Goal: Transaction & Acquisition: Book appointment/travel/reservation

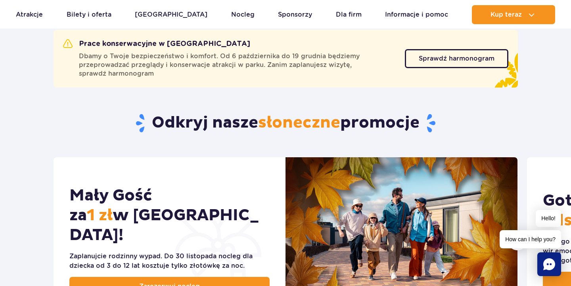
scroll to position [311, 0]
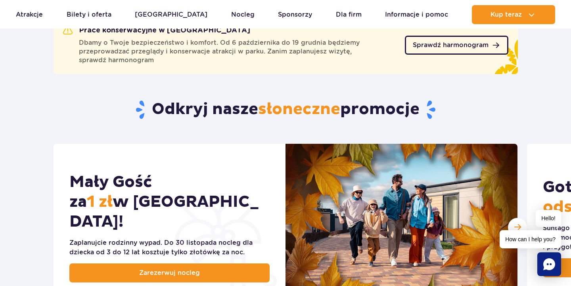
click at [477, 51] on link "Sprawdź harmonogram" at bounding box center [457, 45] width 104 height 19
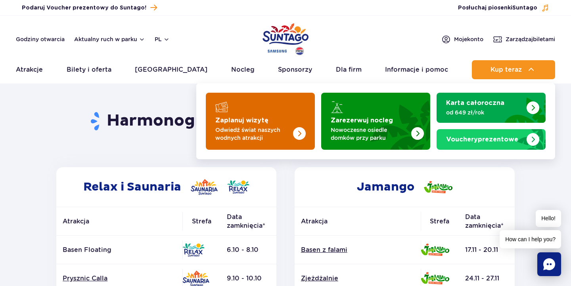
click at [287, 113] on img "Zaplanuj wizytę" at bounding box center [283, 119] width 63 height 62
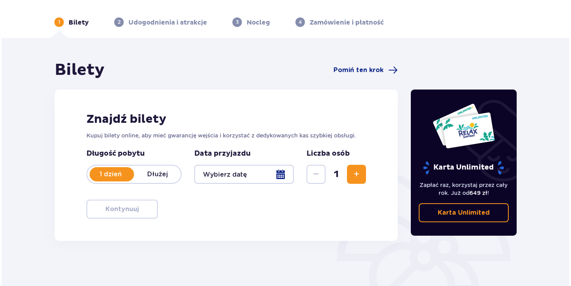
scroll to position [47, 0]
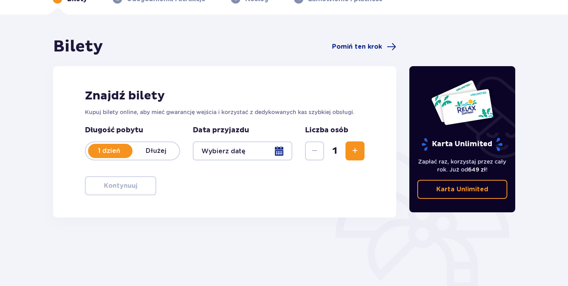
click at [281, 152] on div at bounding box center [243, 151] width 100 height 19
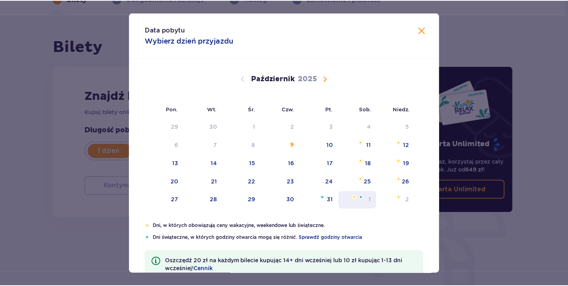
scroll to position [54, 0]
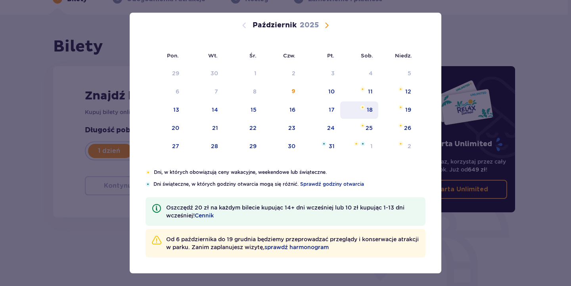
click at [368, 110] on div "18" at bounding box center [370, 110] width 6 height 8
type input "18.10.25"
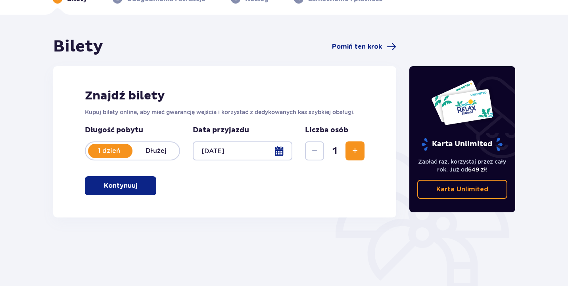
click at [361, 152] on button "Zwiększ" at bounding box center [355, 151] width 19 height 19
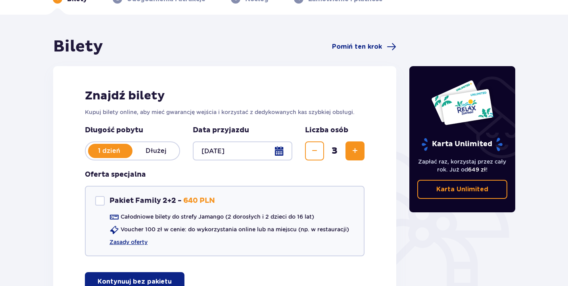
click at [361, 152] on button "Zwiększ" at bounding box center [355, 151] width 19 height 19
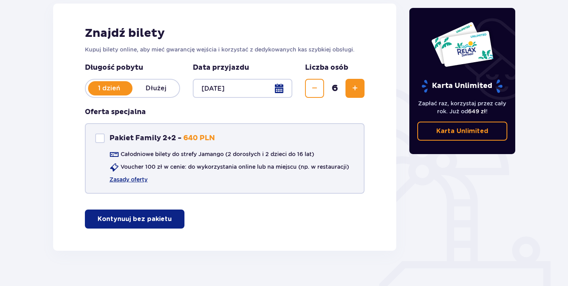
scroll to position [122, 0]
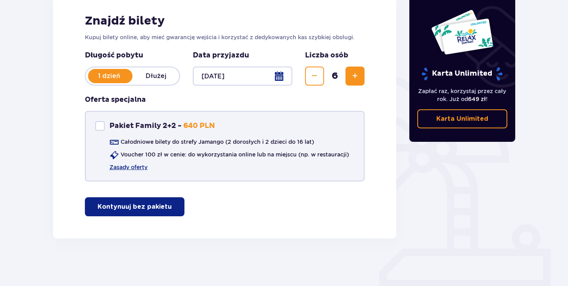
click at [103, 124] on div "Pakiet Family 2+2" at bounding box center [100, 126] width 10 height 10
checkbox input "true"
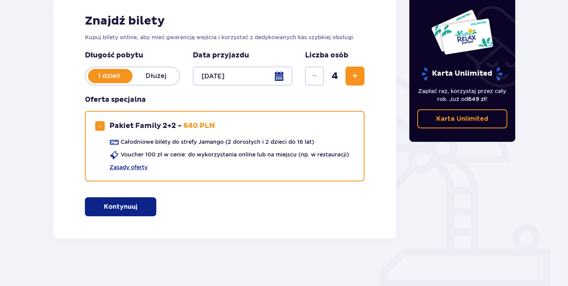
click at [142, 201] on button "Kontynuuj" at bounding box center [120, 207] width 71 height 19
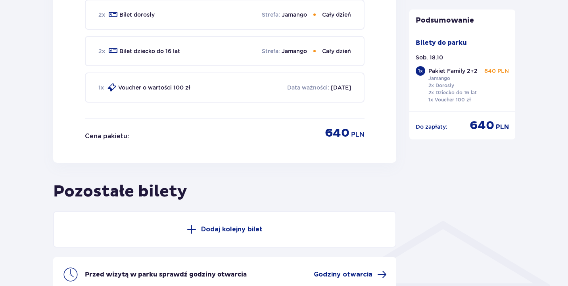
scroll to position [506, 0]
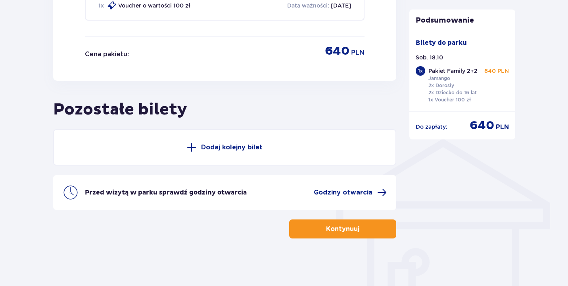
click at [200, 146] on button "Dodaj kolejny bilet" at bounding box center [224, 147] width 343 height 37
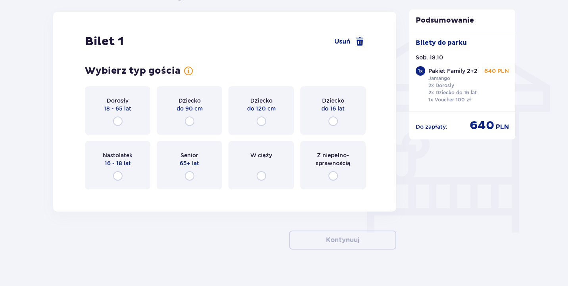
scroll to position [625, 0]
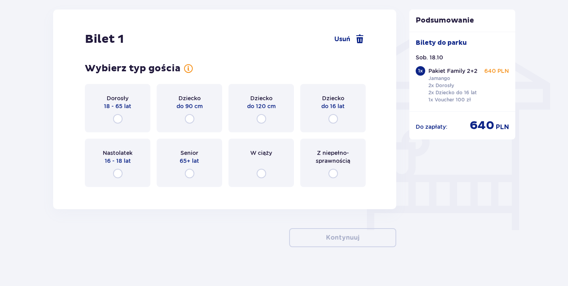
click at [331, 123] on input "radio" at bounding box center [334, 119] width 10 height 10
radio input "true"
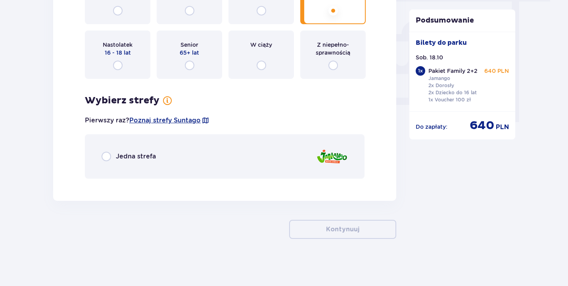
scroll to position [734, 0]
click at [236, 159] on div "Jedna strefa" at bounding box center [225, 156] width 280 height 44
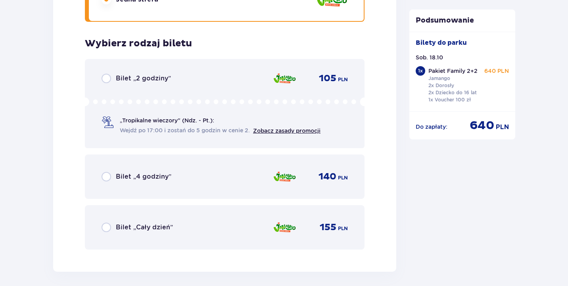
scroll to position [919, 0]
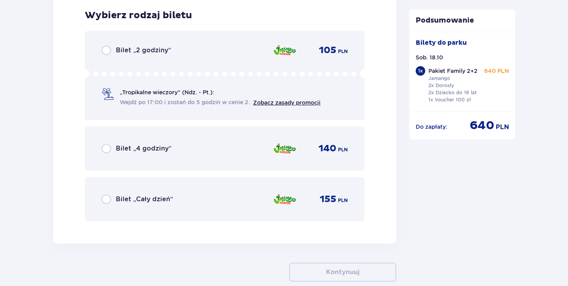
click at [236, 190] on div "Bilet „Cały dzień” 155 PLN" at bounding box center [225, 199] width 280 height 44
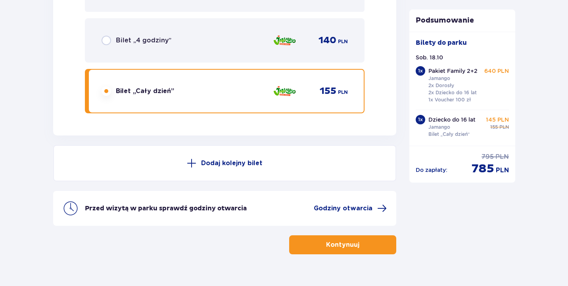
scroll to position [1043, 0]
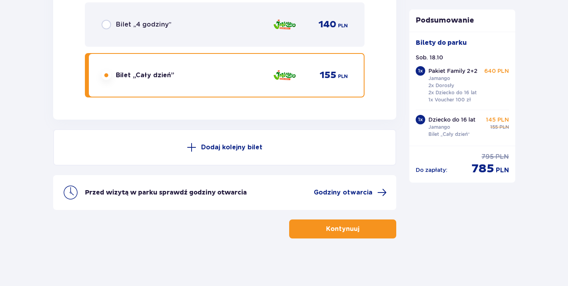
click at [229, 150] on p "Dodaj kolejny bilet" at bounding box center [232, 147] width 62 height 9
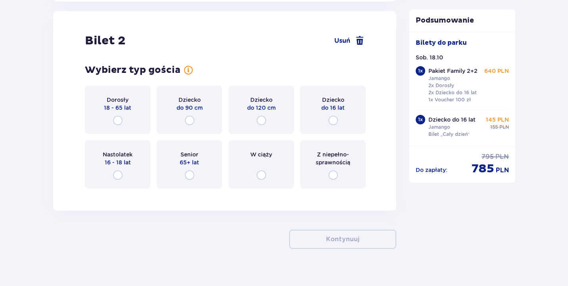
scroll to position [1163, 0]
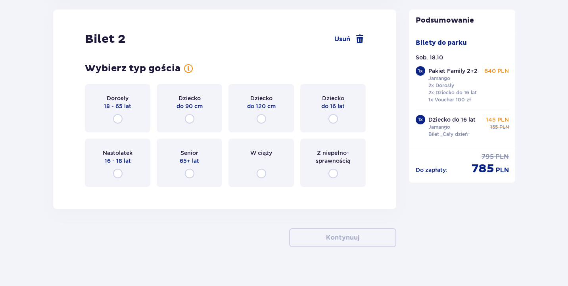
click at [336, 121] on input "radio" at bounding box center [334, 119] width 10 height 10
radio input "true"
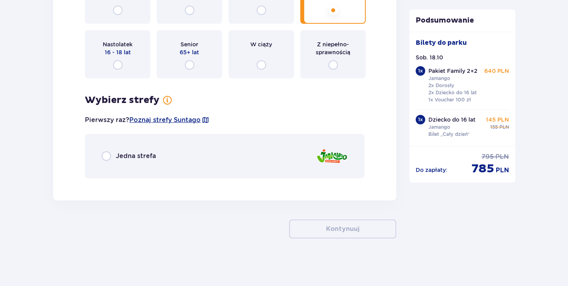
click at [244, 164] on div "Jedna strefa" at bounding box center [225, 156] width 280 height 44
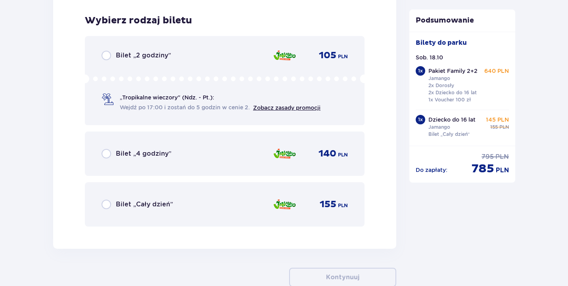
scroll to position [1457, 0]
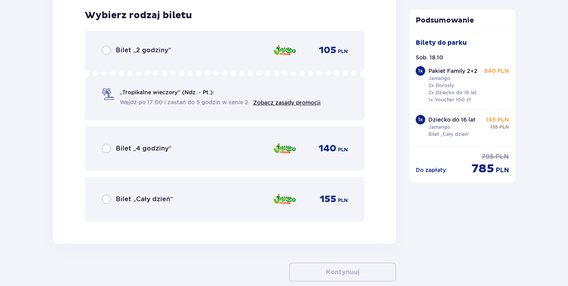
click at [269, 202] on div "Bilet „Cały dzień” 155 PLN" at bounding box center [225, 199] width 246 height 17
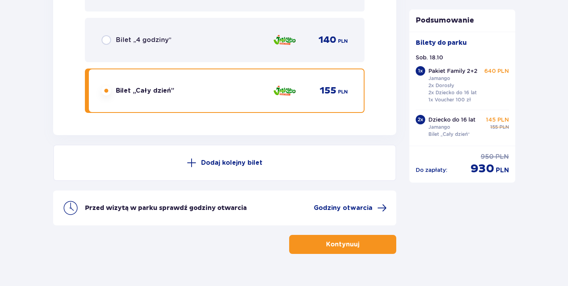
scroll to position [1581, 0]
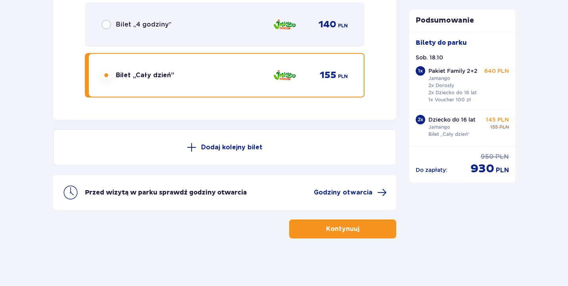
click at [355, 229] on button "Kontynuuj" at bounding box center [342, 229] width 107 height 19
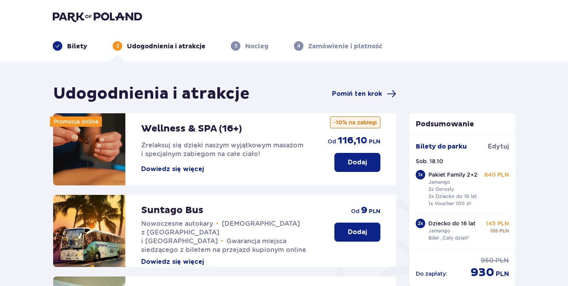
scroll to position [178, 0]
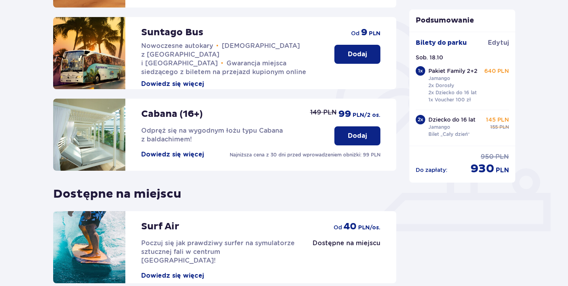
click at [361, 58] on p "Dodaj" at bounding box center [357, 54] width 19 height 9
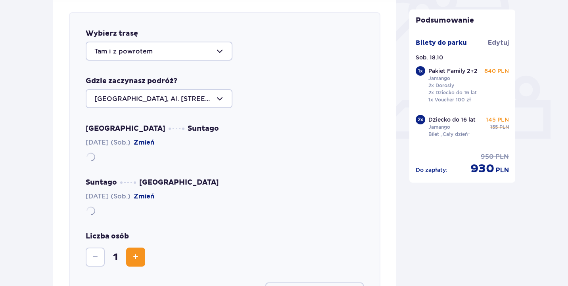
scroll to position [274, 0]
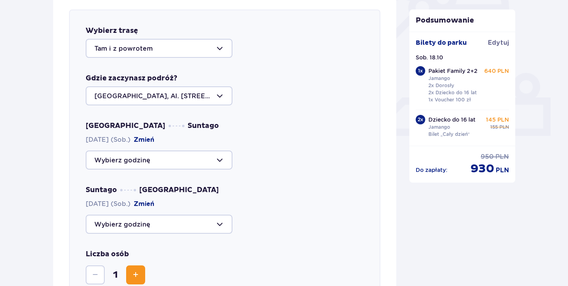
click at [191, 164] on div at bounding box center [159, 160] width 147 height 19
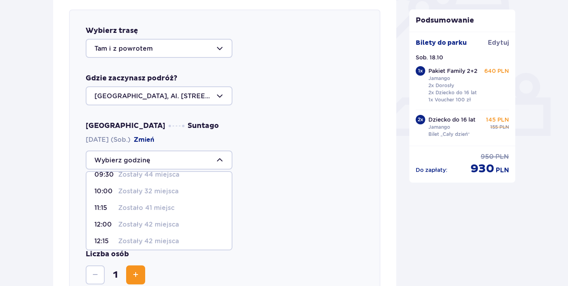
scroll to position [0, 0]
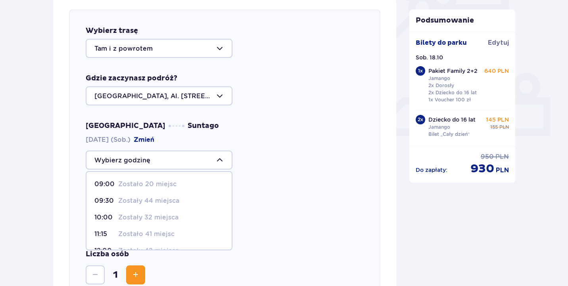
click at [170, 186] on p "Zostało 20 miejsc" at bounding box center [147, 184] width 58 height 9
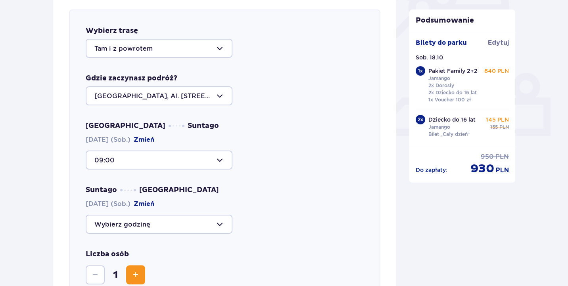
click at [220, 155] on div at bounding box center [159, 160] width 147 height 19
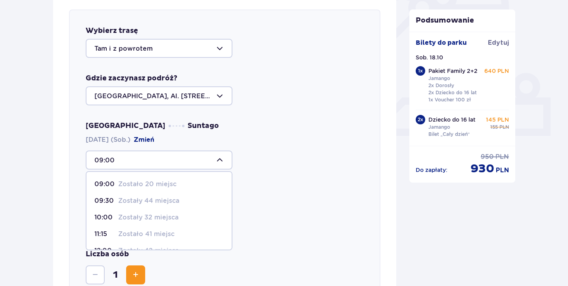
click at [154, 194] on span "09:30 Zostały 44 miejsca" at bounding box center [159, 201] width 145 height 17
type input "09:30"
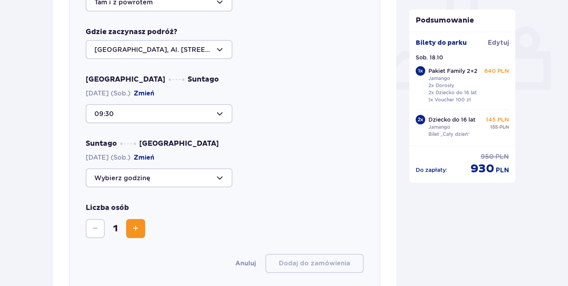
scroll to position [321, 0]
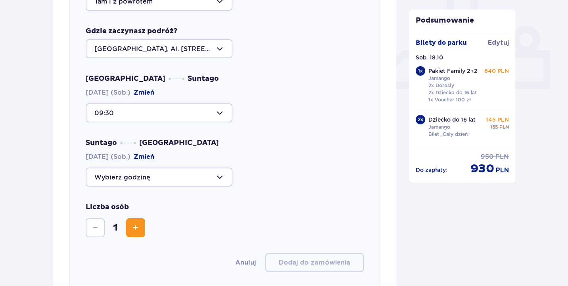
click at [215, 180] on div at bounding box center [159, 177] width 147 height 19
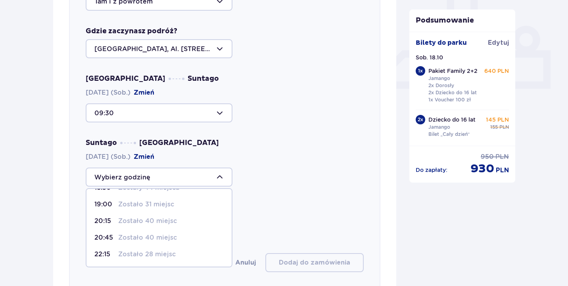
click at [168, 237] on p "Zostało 40 miejsc" at bounding box center [147, 238] width 59 height 9
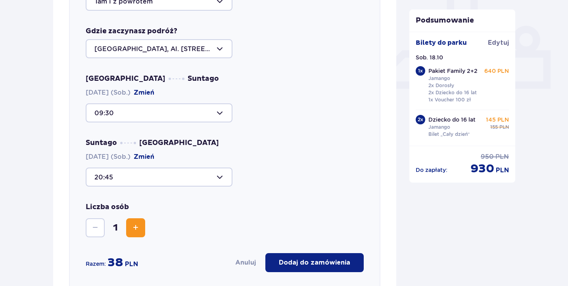
click at [223, 177] on div at bounding box center [159, 177] width 147 height 19
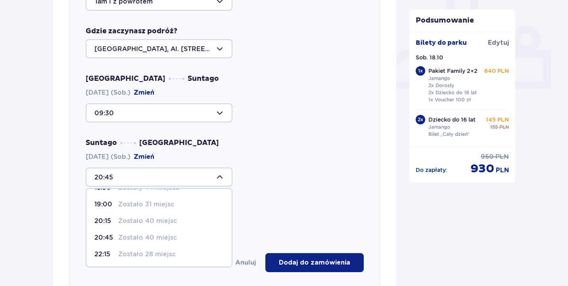
click at [170, 220] on p "Zostało 40 miejsc" at bounding box center [147, 221] width 59 height 9
type input "20:15"
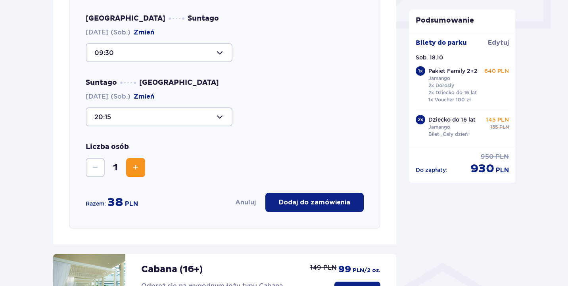
scroll to position [394, 0]
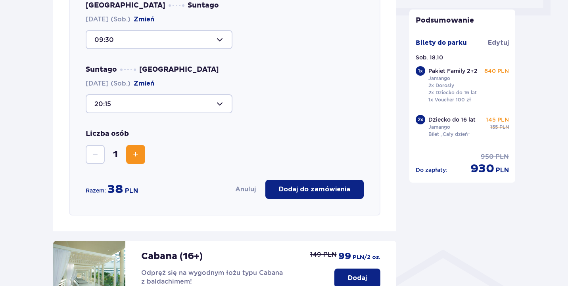
click at [134, 153] on span "Zwiększ" at bounding box center [136, 155] width 10 height 10
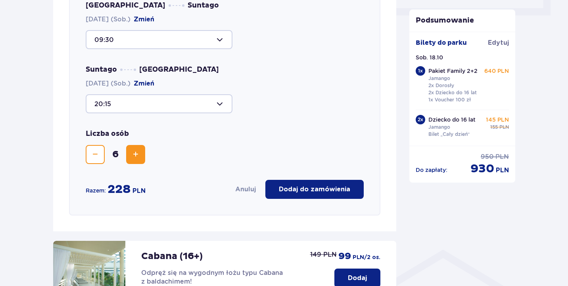
click at [317, 193] on p "Dodaj do zamówienia" at bounding box center [314, 189] width 71 height 9
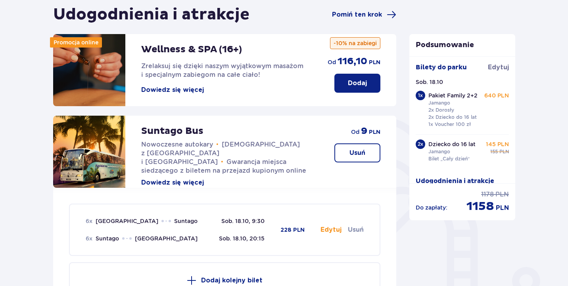
scroll to position [367, 0]
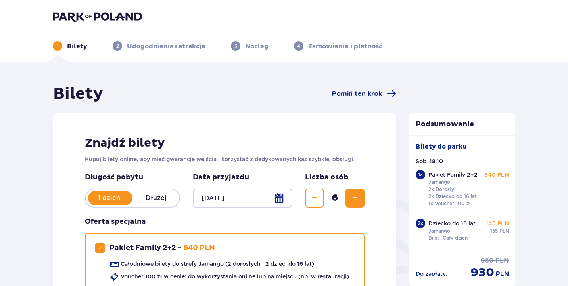
click at [281, 193] on div at bounding box center [243, 198] width 100 height 19
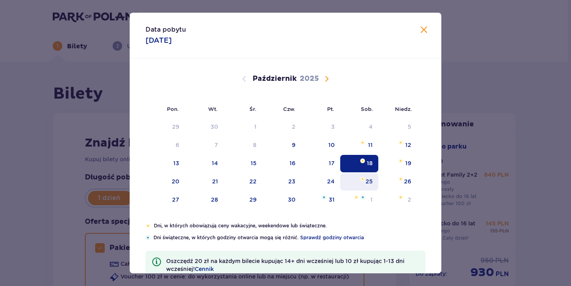
click at [368, 186] on div "25" at bounding box center [359, 181] width 38 height 17
type input "25.10.25"
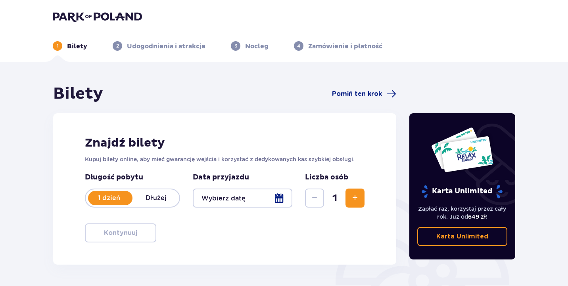
click at [283, 194] on div at bounding box center [243, 198] width 100 height 19
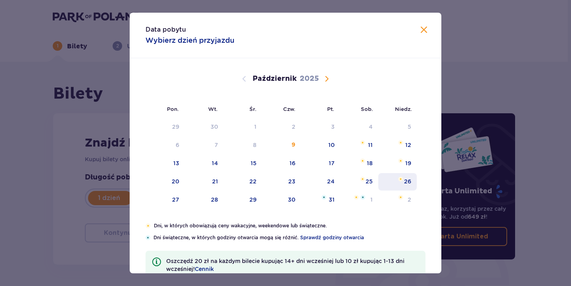
click at [398, 181] on img "niedziela, 26 października 2025" at bounding box center [400, 179] width 5 height 5
type input "26.10.25"
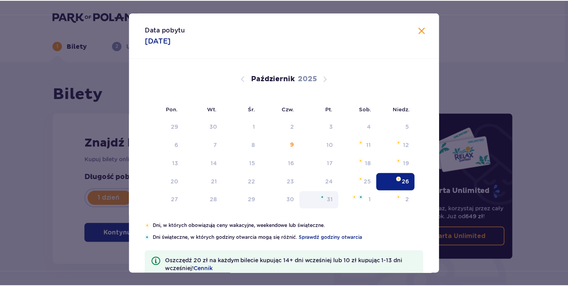
scroll to position [54, 0]
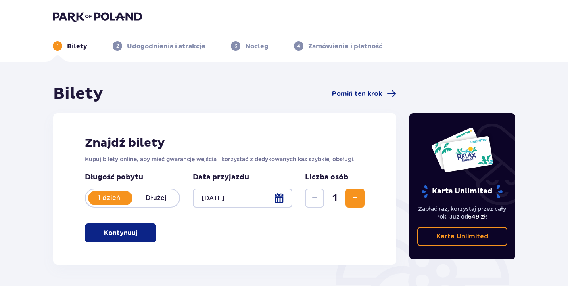
click at [350, 201] on span "Zwiększ" at bounding box center [355, 199] width 10 height 10
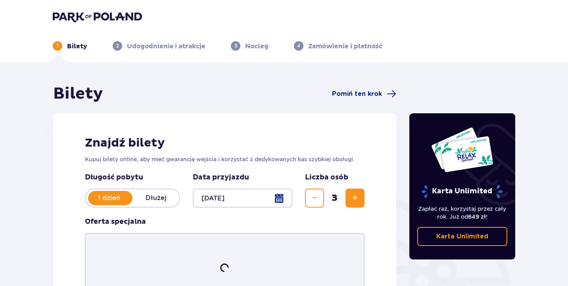
click at [350, 201] on span "Zwiększ" at bounding box center [355, 199] width 10 height 10
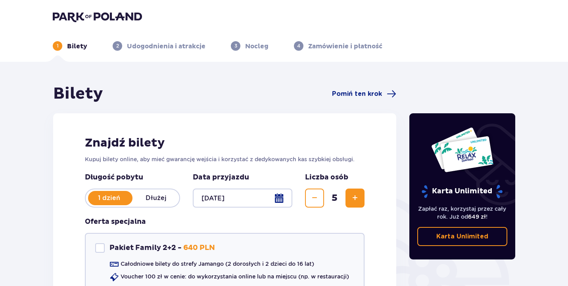
click at [350, 201] on span "Zwiększ" at bounding box center [355, 199] width 10 height 10
click at [318, 196] on span "Zmniejsz" at bounding box center [315, 199] width 10 height 10
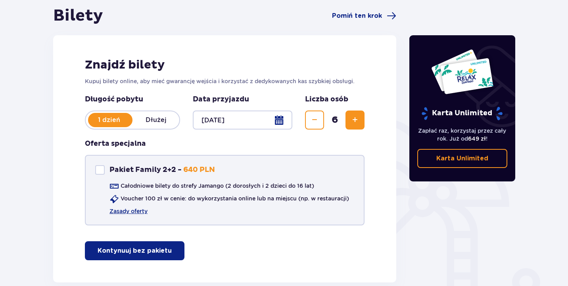
scroll to position [122, 0]
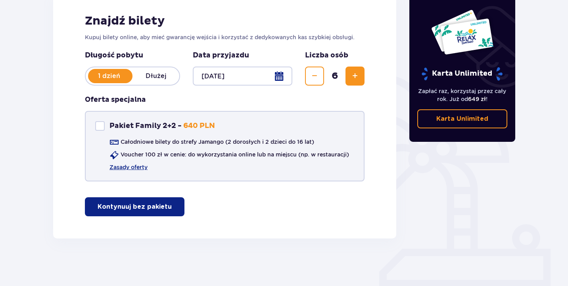
click at [185, 134] on div "Pakiet Family 2+2 Pakiet Family 2+2 - 640 PLN Całodniowe bilety do strefy Jaman…" at bounding box center [225, 146] width 280 height 71
click at [103, 129] on div "Pakiet Family 2+2" at bounding box center [100, 126] width 10 height 10
checkbox input "true"
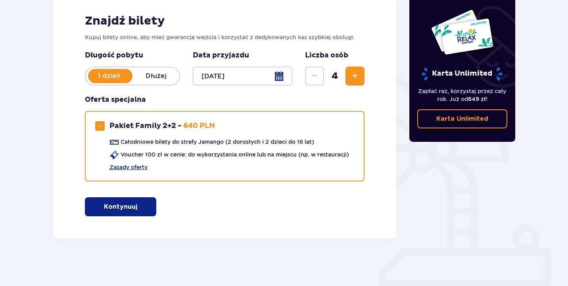
click at [138, 200] on button "Kontynuuj" at bounding box center [120, 207] width 71 height 19
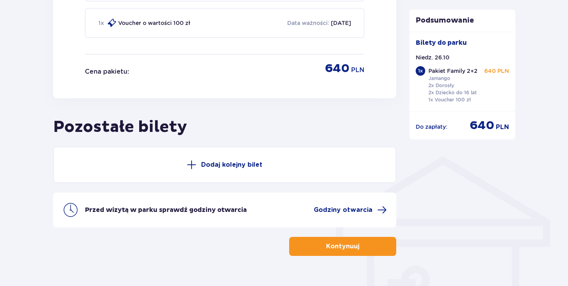
scroll to position [504, 0]
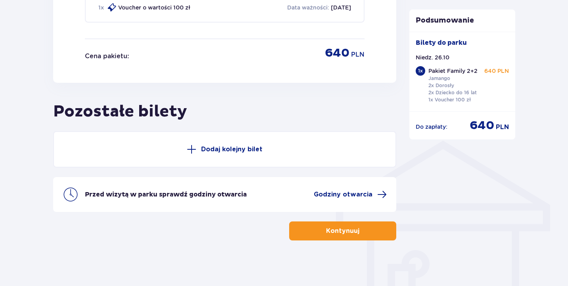
click at [251, 150] on p "Dodaj kolejny bilet" at bounding box center [232, 149] width 62 height 9
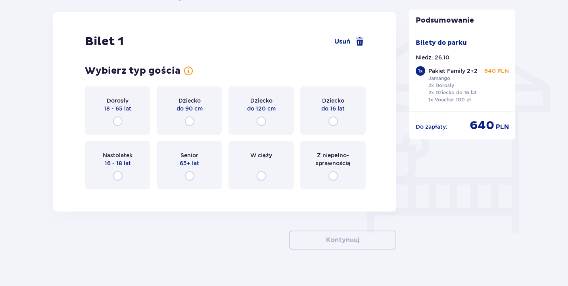
scroll to position [625, 0]
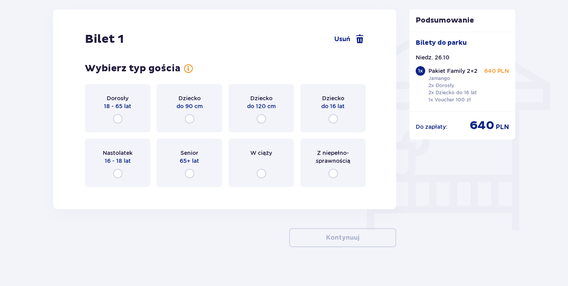
click at [335, 119] on input "radio" at bounding box center [334, 119] width 10 height 10
radio input "true"
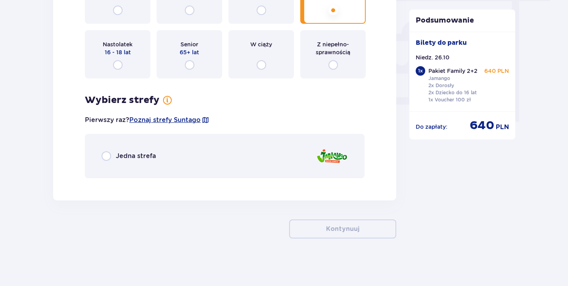
click at [149, 150] on div "Jedna strefa" at bounding box center [225, 156] width 280 height 44
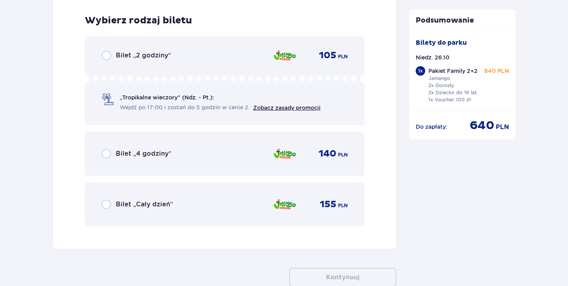
scroll to position [919, 0]
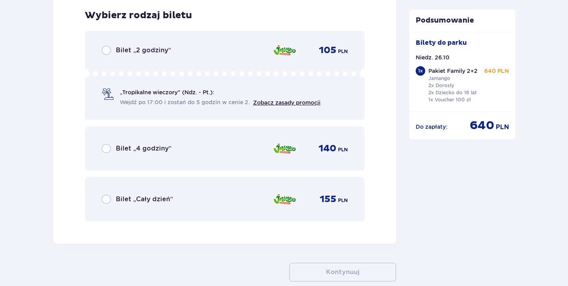
click at [230, 194] on div "Bilet „Cały dzień” 155 PLN" at bounding box center [225, 199] width 246 height 17
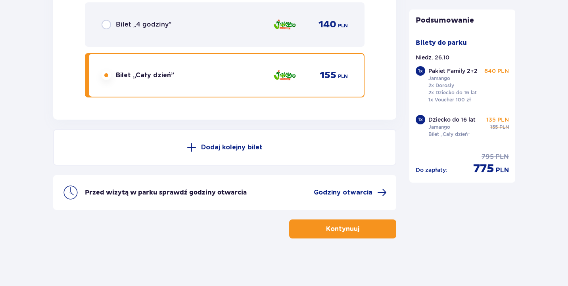
click at [295, 149] on button "Dodaj kolejny bilet" at bounding box center [224, 147] width 343 height 37
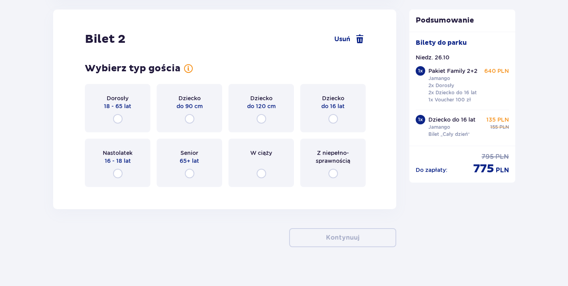
click at [330, 119] on input "radio" at bounding box center [334, 119] width 10 height 10
radio input "true"
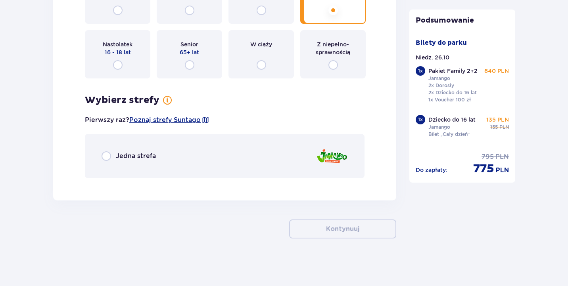
click at [244, 158] on div "Jedna strefa" at bounding box center [225, 156] width 280 height 44
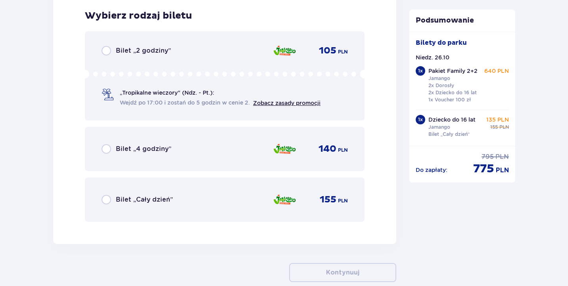
scroll to position [1457, 0]
click at [281, 154] on img at bounding box center [284, 148] width 23 height 17
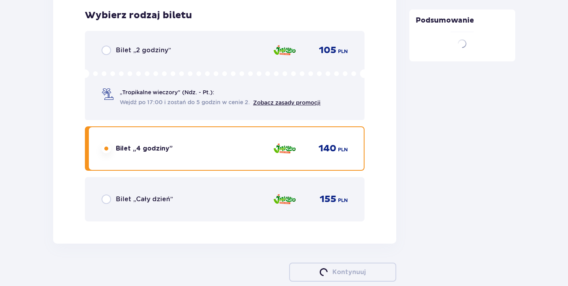
click at [302, 207] on div "155 PLN" at bounding box center [310, 199] width 75 height 17
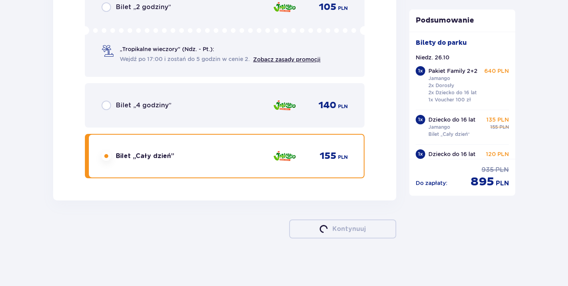
scroll to position [1581, 0]
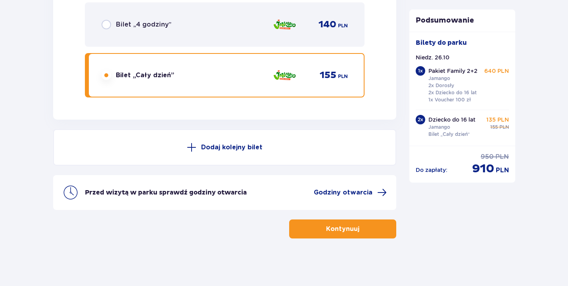
click at [342, 235] on button "Kontynuuj" at bounding box center [342, 229] width 107 height 19
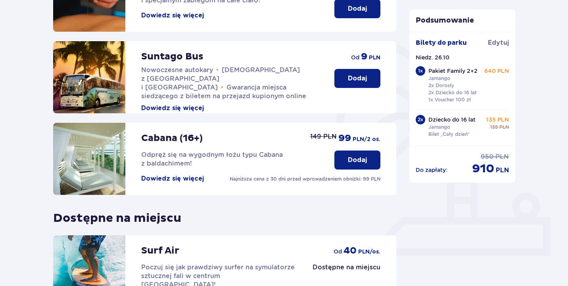
scroll to position [157, 0]
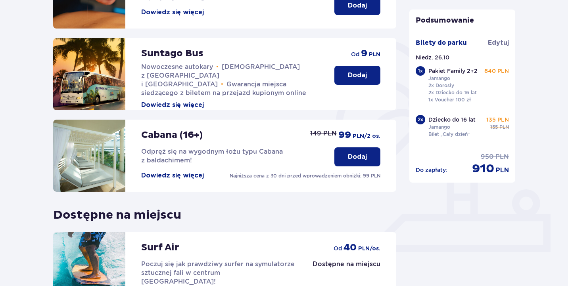
click at [447, 125] on p "Jamango" at bounding box center [440, 127] width 22 height 7
click at [422, 123] on div "2 x" at bounding box center [421, 120] width 10 height 10
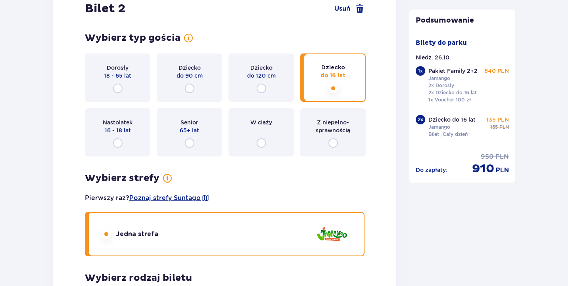
scroll to position [1193, 0]
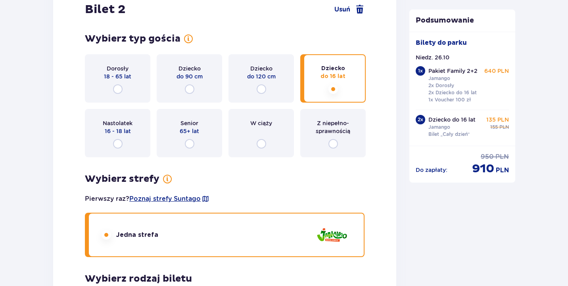
click at [122, 96] on div "Dorosły 18 - 65 lat" at bounding box center [117, 78] width 65 height 48
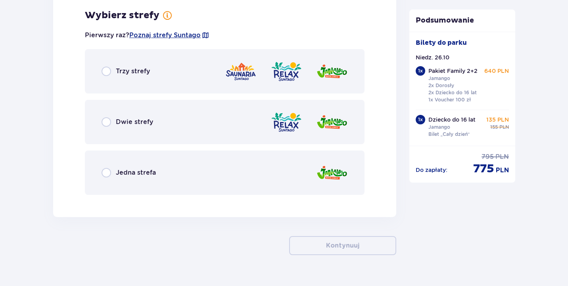
scroll to position [1373, 0]
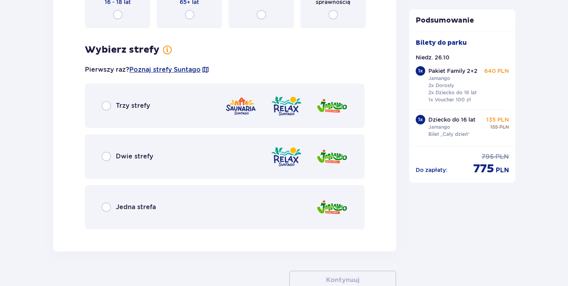
click at [286, 217] on div "Jedna strefa" at bounding box center [225, 207] width 280 height 44
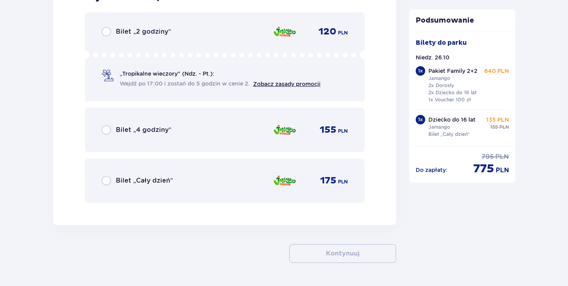
scroll to position [1601, 0]
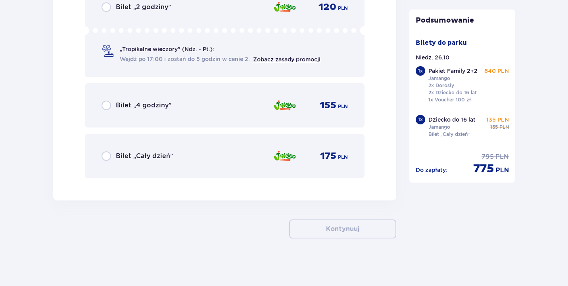
click at [245, 157] on div "Bilet „Cały dzień” 175 PLN" at bounding box center [225, 156] width 246 height 17
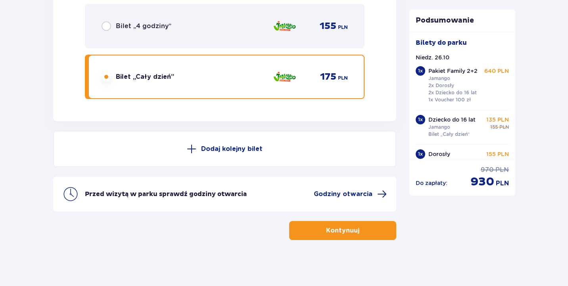
scroll to position [1682, 0]
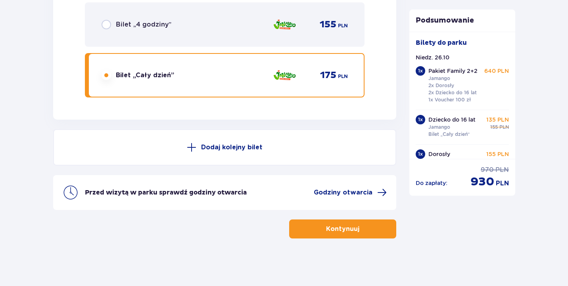
click at [359, 233] on span "button" at bounding box center [361, 230] width 10 height 10
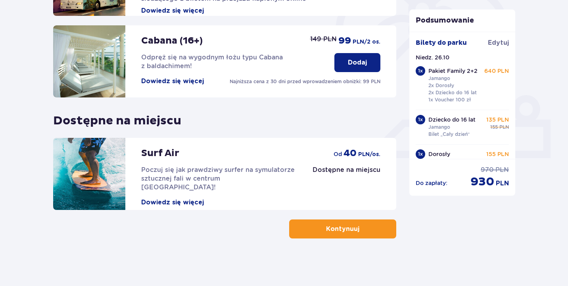
scroll to position [77, 0]
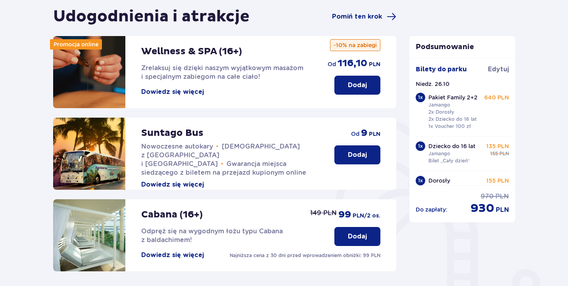
click at [359, 147] on button "Dodaj" at bounding box center [358, 155] width 46 height 19
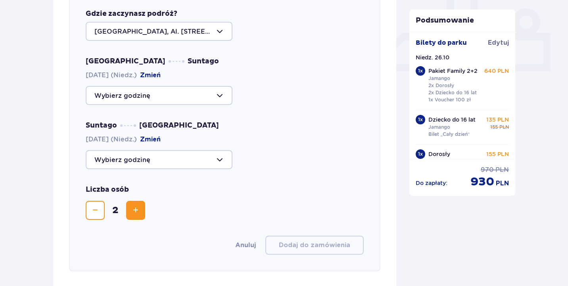
scroll to position [358, 0]
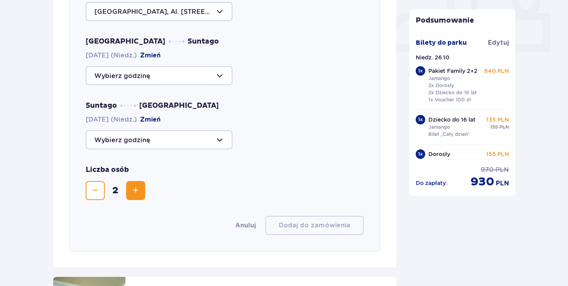
click at [182, 77] on div at bounding box center [159, 75] width 147 height 19
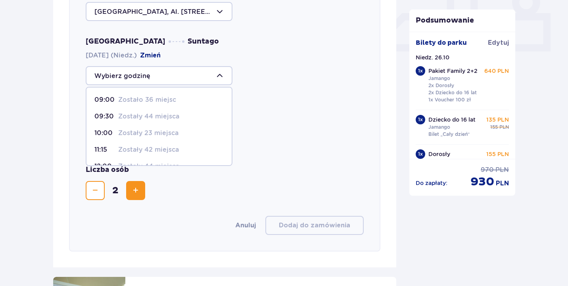
click at [178, 100] on div "09:00 Zostało 36 miejsc" at bounding box center [158, 100] width 129 height 9
type input "09:00"
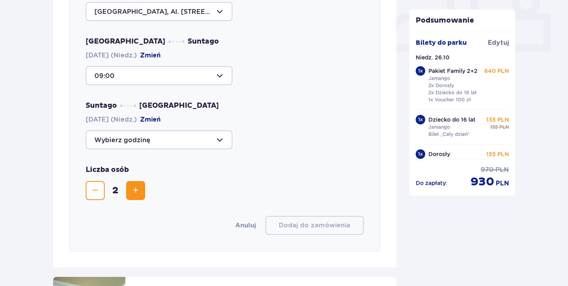
click at [183, 136] on div at bounding box center [159, 140] width 147 height 19
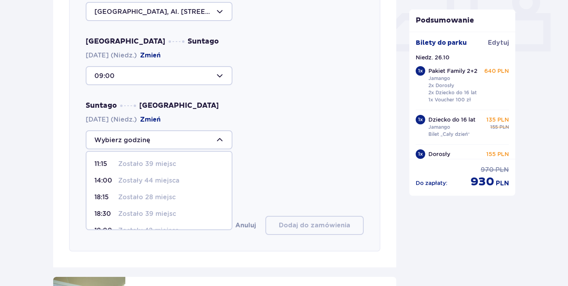
scroll to position [47, 0]
click at [164, 188] on p "Zostały 42 miejsca" at bounding box center [148, 184] width 61 height 9
type input "19:00"
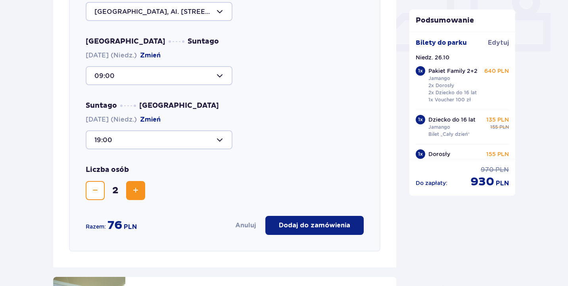
scroll to position [479, 0]
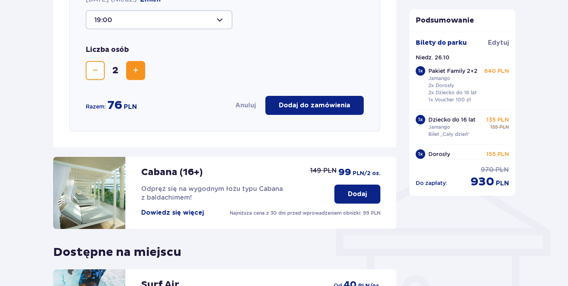
click at [141, 78] on button "Zwiększ" at bounding box center [135, 70] width 19 height 19
click at [311, 107] on p "Dodaj do zamówienia" at bounding box center [314, 105] width 71 height 9
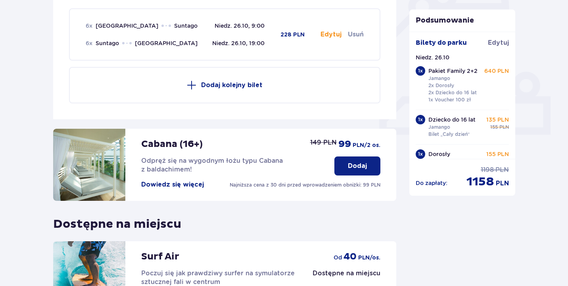
scroll to position [274, 0]
